Goal: Task Accomplishment & Management: Manage account settings

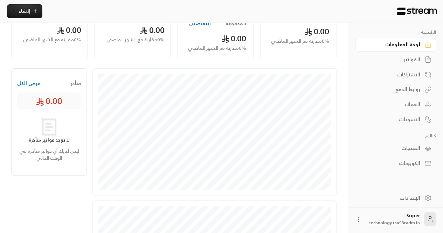
scroll to position [74, 0]
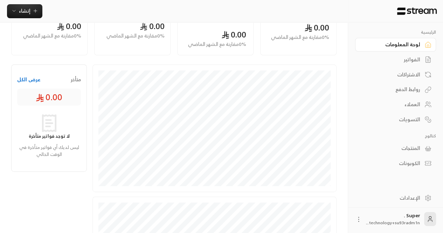
click at [408, 198] on div "الإعدادات" at bounding box center [392, 197] width 56 height 7
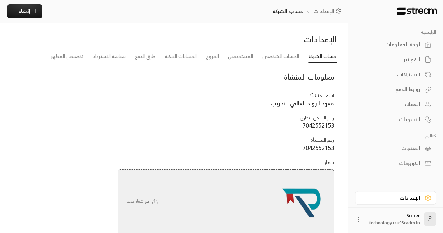
click at [301, 107] on span "معهد الرواد العالي للتدريب" at bounding box center [302, 103] width 63 height 10
copy span "معهد الرواد العالي للتدريب"
